Goal: Task Accomplishment & Management: Use online tool/utility

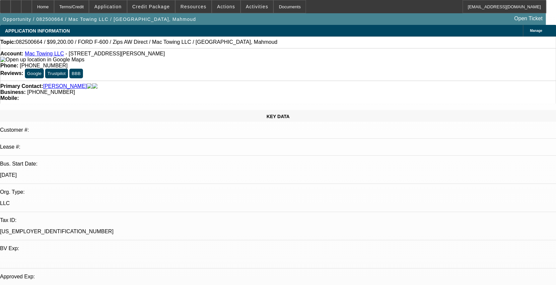
select select "0"
select select "2"
select select "0"
select select "0.2"
select select "2"
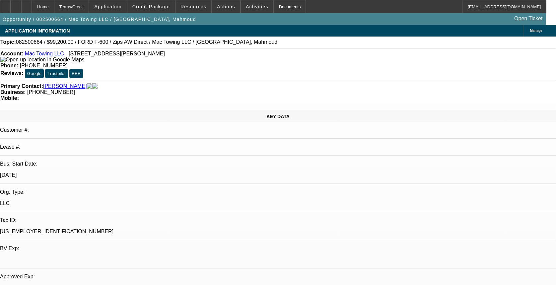
select select "0"
select select "0.2"
select select "2"
select select "0"
select select "0.2"
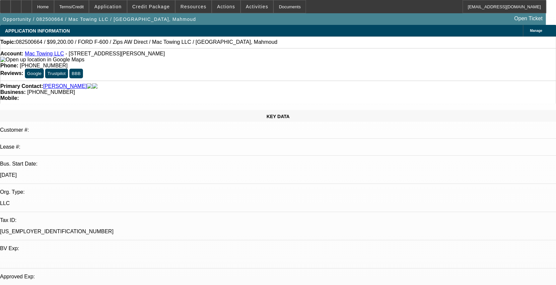
select select "2"
select select "0"
select select "1"
select select "2"
select select "6"
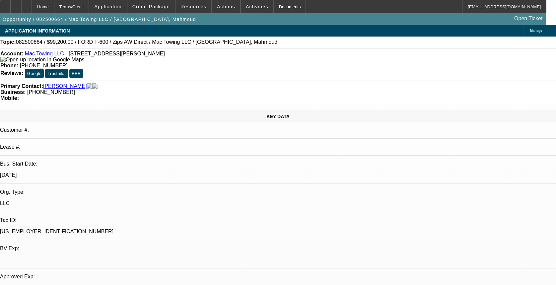
select select "1"
select select "2"
select select "6"
select select "1"
select select "2"
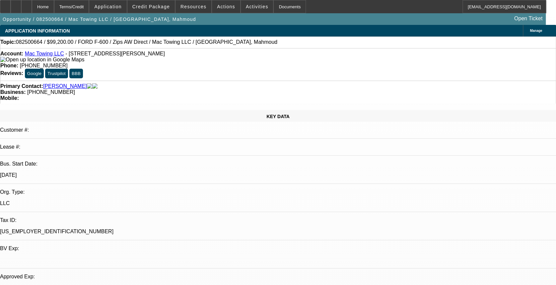
select select "6"
select select "1"
select select "2"
select select "6"
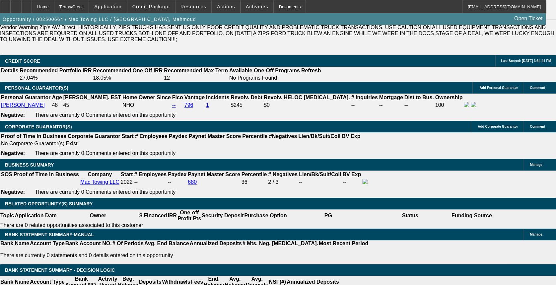
scroll to position [1017, 0]
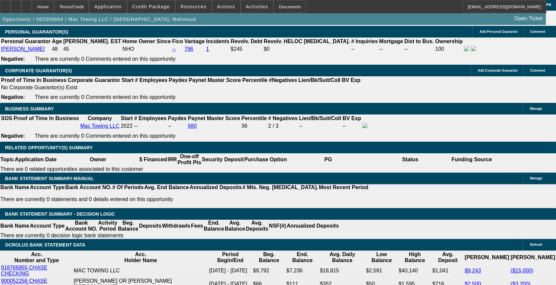
drag, startPoint x: 424, startPoint y: 210, endPoint x: 415, endPoint y: 211, distance: 9.3
drag, startPoint x: 166, startPoint y: 129, endPoint x: 213, endPoint y: 126, distance: 46.8
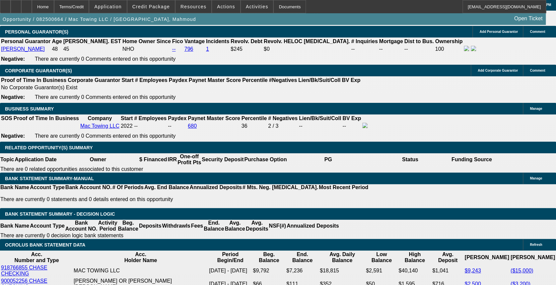
drag, startPoint x: 113, startPoint y: 152, endPoint x: 47, endPoint y: 160, distance: 66.7
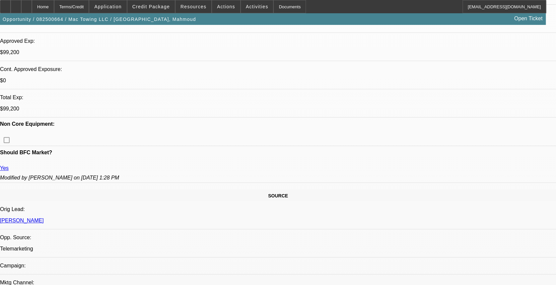
scroll to position [177, 0]
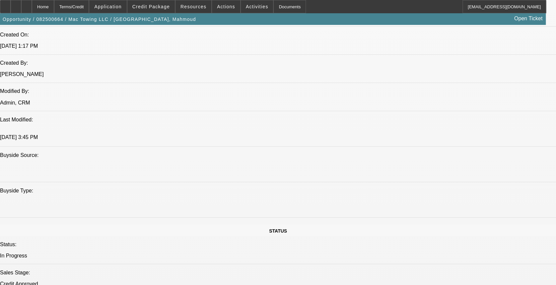
scroll to position [619, 0]
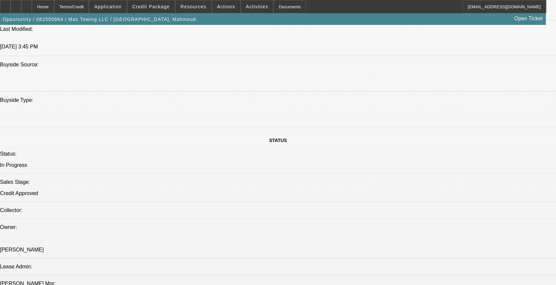
drag, startPoint x: 174, startPoint y: 157, endPoint x: 147, endPoint y: 161, distance: 27.8
drag, startPoint x: 147, startPoint y: 161, endPoint x: 140, endPoint y: 162, distance: 6.8
drag, startPoint x: 128, startPoint y: 162, endPoint x: 91, endPoint y: 165, distance: 37.9
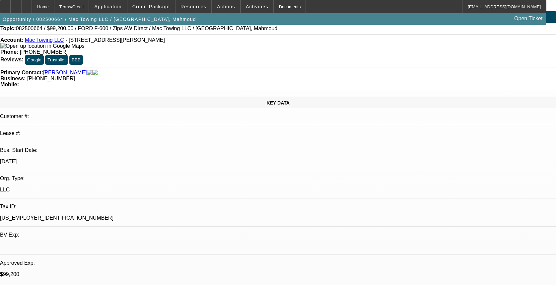
scroll to position [0, 0]
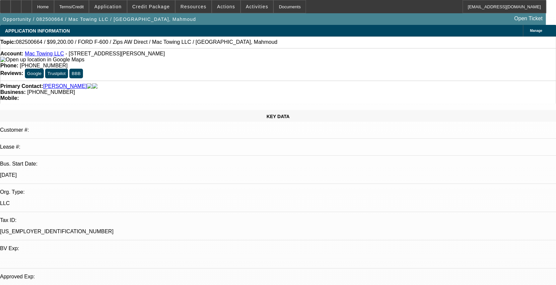
drag, startPoint x: 88, startPoint y: 118, endPoint x: 56, endPoint y: 122, distance: 31.7
click at [50, 125] on div "KEY DATA Customer #: Lease #: Bus. Start Date: 12/22/22 Org. Type: LLC Tax ID: …" at bounding box center [278, 264] width 556 height 308
drag, startPoint x: 56, startPoint y: 122, endPoint x: 87, endPoint y: 115, distance: 30.9
click at [87, 115] on div "KEY DATA Customer #: Lease #: Bus. Start Date: 12/22/22 Org. Type: LLC Tax ID: …" at bounding box center [278, 264] width 556 height 308
click at [123, 257] on div at bounding box center [278, 260] width 556 height 6
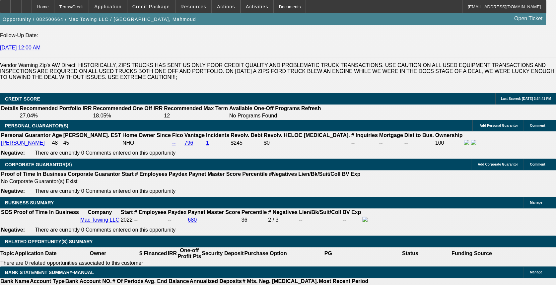
scroll to position [929, 0]
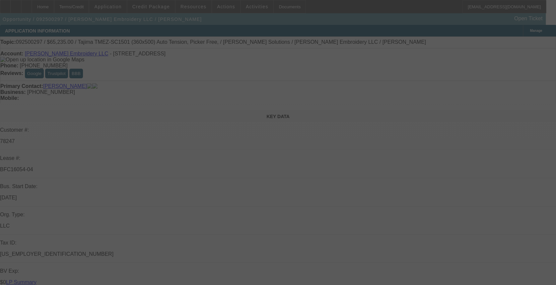
select select "0"
select select "2"
select select "0"
select select "2"
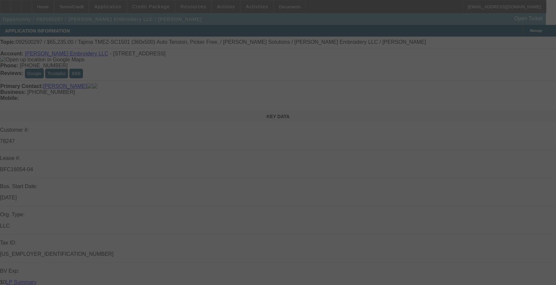
select select "0"
select select "2"
select select "0"
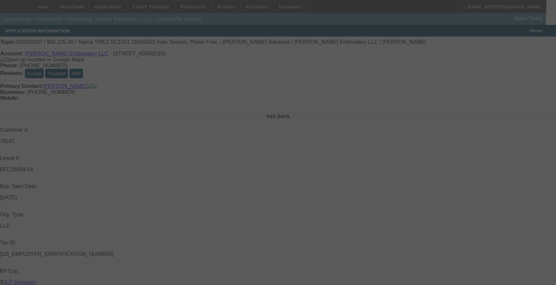
select select "2"
select select "0"
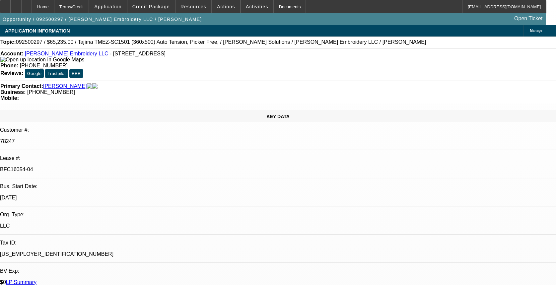
select select "1"
select select "2"
select select "6"
select select "1"
select select "2"
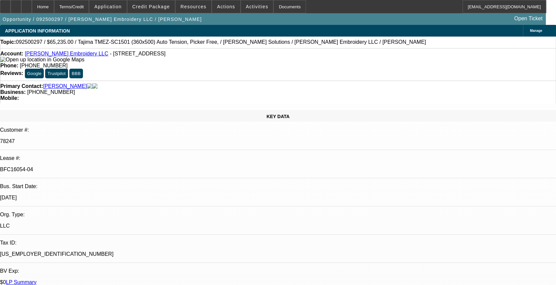
select select "6"
select select "1"
select select "2"
select select "6"
select select "1"
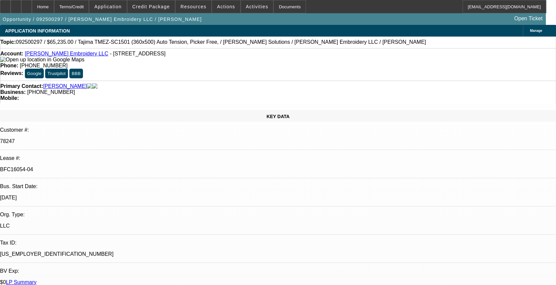
select select "2"
select select "6"
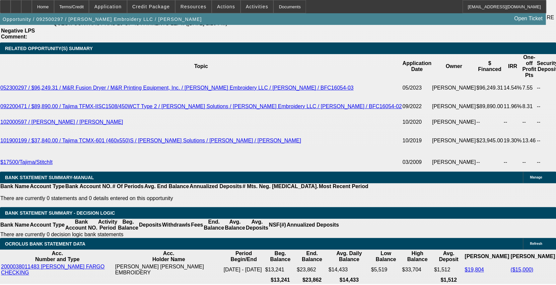
scroll to position [1238, 0]
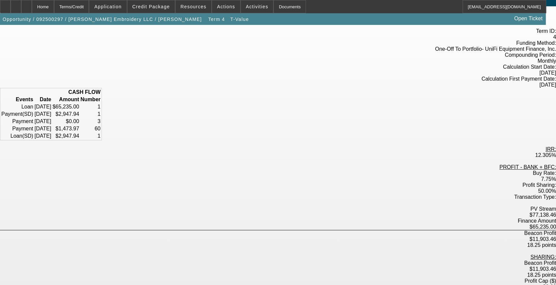
scroll to position [44, 0]
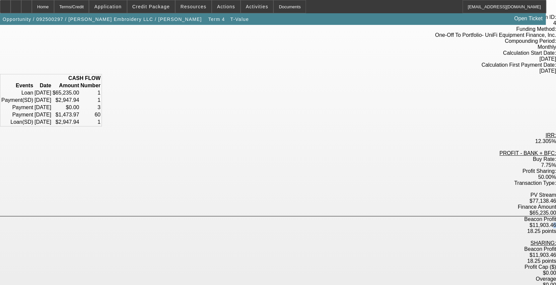
drag, startPoint x: 299, startPoint y: 193, endPoint x: 263, endPoint y: 198, distance: 36.4
click at [263, 216] on div "Beacon Profit $11,903.46 18.25 points" at bounding box center [278, 225] width 556 height 18
drag, startPoint x: 263, startPoint y: 198, endPoint x: 310, endPoint y: 196, distance: 47.8
click at [310, 228] on div "18.25 points" at bounding box center [278, 231] width 556 height 6
drag, startPoint x: 317, startPoint y: 191, endPoint x: 310, endPoint y: 194, distance: 7.1
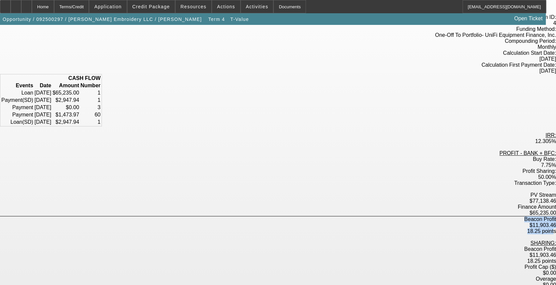
drag, startPoint x: 310, startPoint y: 194, endPoint x: 328, endPoint y: 194, distance: 17.9
click at [327, 216] on div "Beacon Profit $11,903.46 18.25 points" at bounding box center [278, 225] width 556 height 18
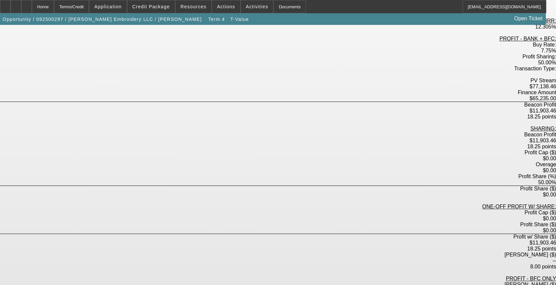
scroll to position [177, 0]
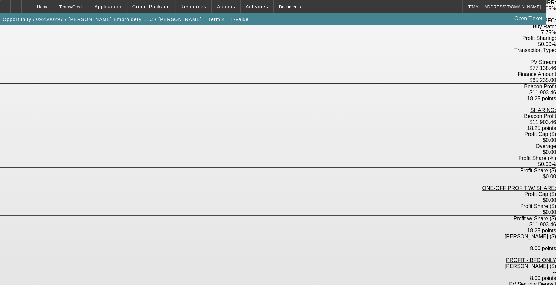
drag, startPoint x: 299, startPoint y: 192, endPoint x: 337, endPoint y: 186, distance: 38.1
click at [337, 186] on div "PROFIT - BANK + BFC: Buy Rate: 7.75% Profit Sharing: 50.00% Transaction Type: P…" at bounding box center [278, 195] width 556 height 355
drag, startPoint x: 337, startPoint y: 186, endPoint x: 326, endPoint y: 194, distance: 13.7
click at [331, 263] on div "Max Profit ($) -- 8.00 points" at bounding box center [278, 272] width 556 height 18
drag, startPoint x: 324, startPoint y: 189, endPoint x: 316, endPoint y: 190, distance: 7.6
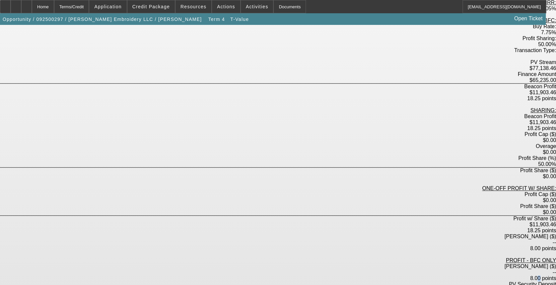
click at [316, 275] on div "8.00 points" at bounding box center [278, 278] width 556 height 6
drag, startPoint x: 316, startPoint y: 190, endPoint x: 385, endPoint y: 206, distance: 71.3
click at [385, 206] on div "Term ID: 4 Funding Method: One-Off To Portfolio - UniFi Equipment Finance, Inc.…" at bounding box center [278, 164] width 556 height 576
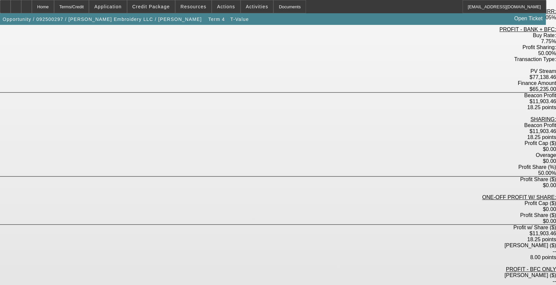
scroll to position [125, 0]
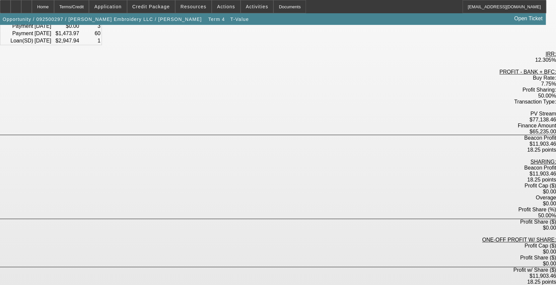
drag, startPoint x: 294, startPoint y: 205, endPoint x: 273, endPoint y: 210, distance: 22.2
click at [273, 267] on div "Profit w/ Share ($) $11,903.46 18.25 points" at bounding box center [278, 276] width 556 height 18
drag, startPoint x: 273, startPoint y: 210, endPoint x: 402, endPoint y: 166, distance: 136.6
click at [402, 166] on div "Term ID: 4 Funding Method: One-Off To Portfolio - UniFi Equipment Finance, Inc.…" at bounding box center [278, 215] width 556 height 576
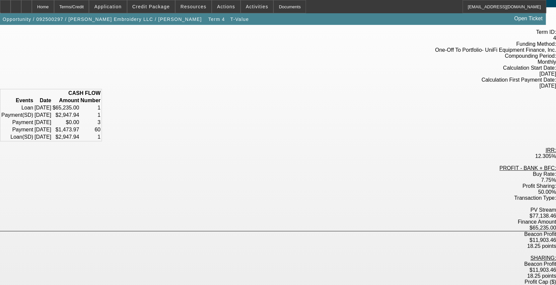
scroll to position [0, 0]
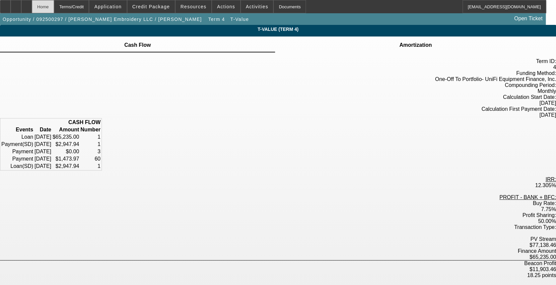
click at [54, 5] on div "Home" at bounding box center [43, 6] width 22 height 13
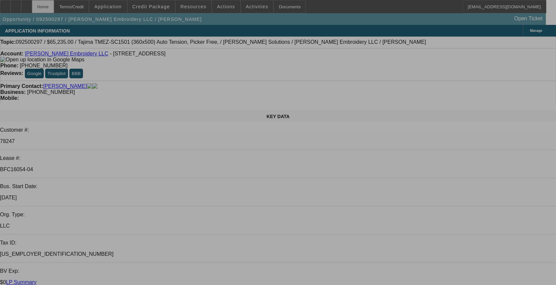
select select "0"
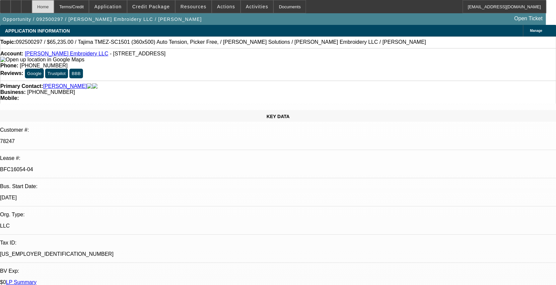
select select "2"
select select "0"
select select "6"
select select "0"
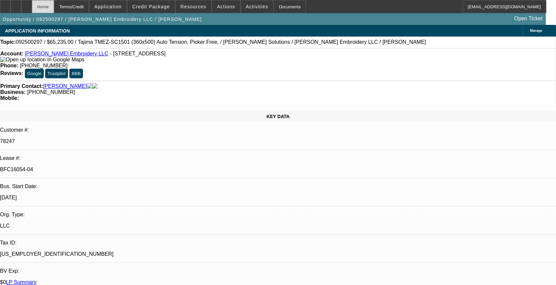
select select "2"
select select "0"
select select "6"
select select "0"
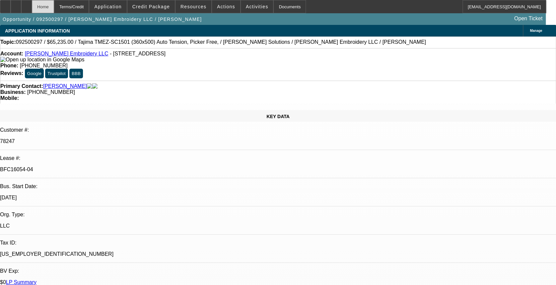
select select "2"
select select "0"
select select "6"
select select "0"
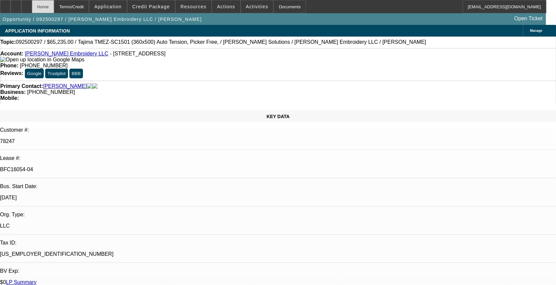
select select "2"
select select "0"
select select "6"
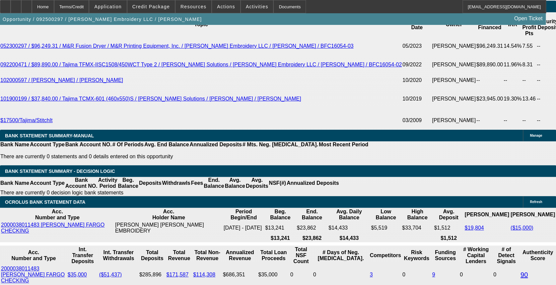
scroll to position [1282, 0]
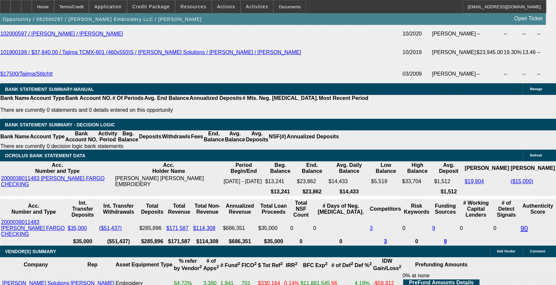
drag, startPoint x: 282, startPoint y: 160, endPoint x: 340, endPoint y: 159, distance: 58.0
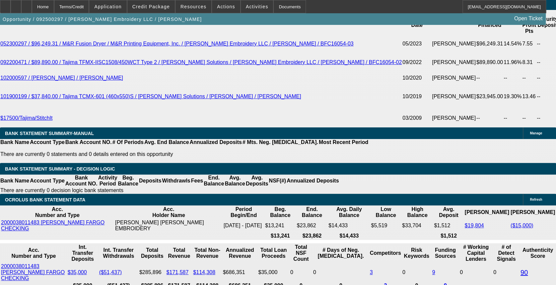
scroll to position [1105, 0]
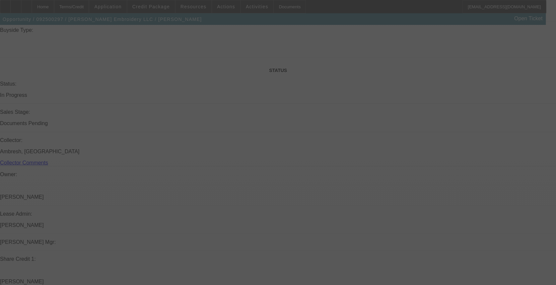
select select "0"
select select "2"
select select "0"
select select "2"
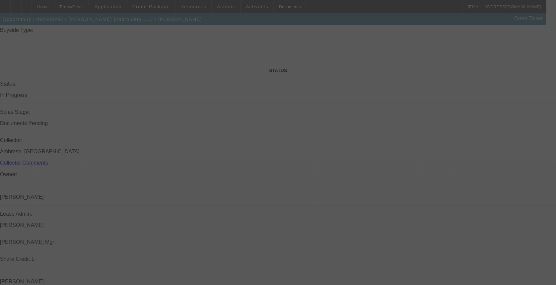
select select "0"
select select "2"
select select "0"
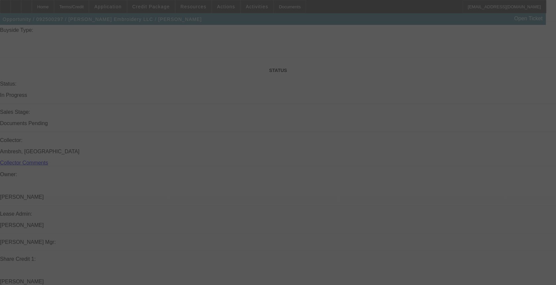
select select "2"
select select "0"
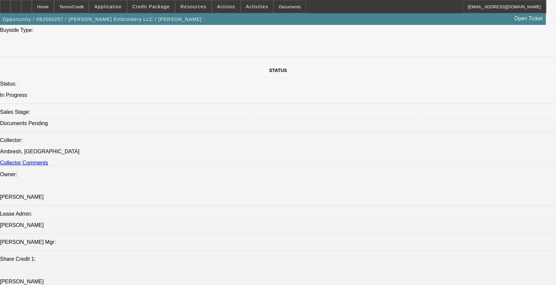
select select "1"
select select "2"
select select "6"
select select "1"
select select "2"
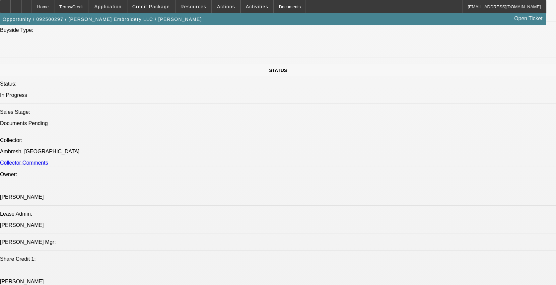
select select "6"
select select "1"
select select "2"
select select "6"
select select "1"
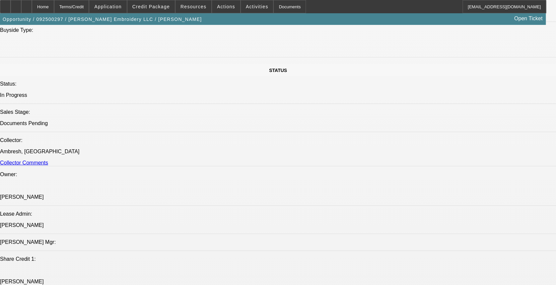
select select "2"
select select "6"
